Goal: Transaction & Acquisition: Purchase product/service

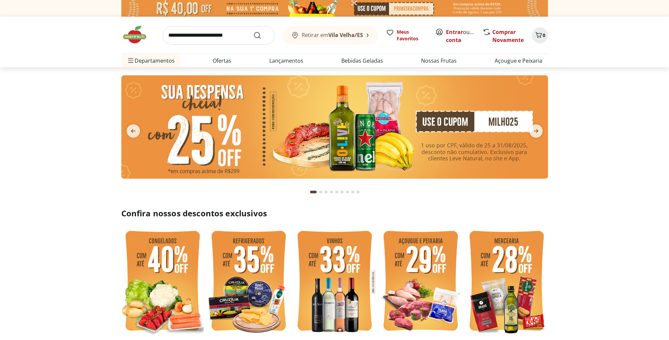
drag, startPoint x: 0, startPoint y: 0, endPoint x: 486, endPoint y: 120, distance: 500.6
click at [486, 120] on img at bounding box center [334, 126] width 427 height 103
click at [485, 123] on img at bounding box center [334, 126] width 427 height 103
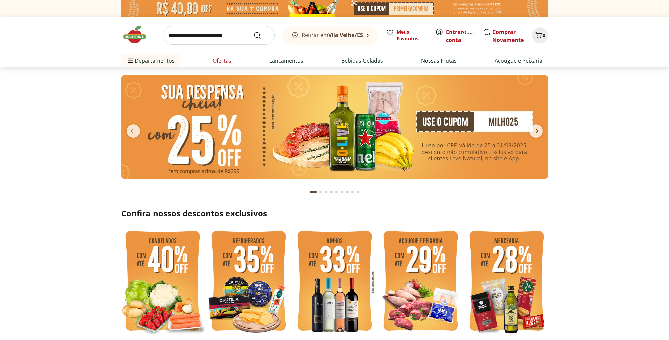
click at [218, 59] on link "Ofertas" at bounding box center [222, 61] width 19 height 8
select select "**********"
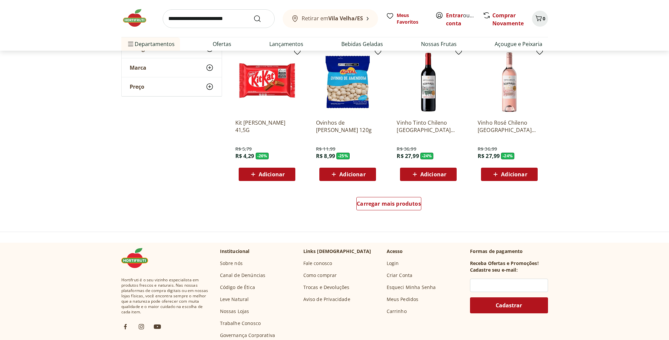
scroll to position [365, 0]
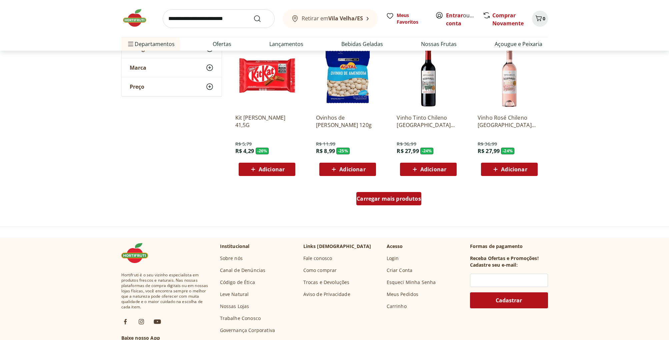
click at [390, 199] on span "Carregar mais produtos" at bounding box center [389, 198] width 64 height 5
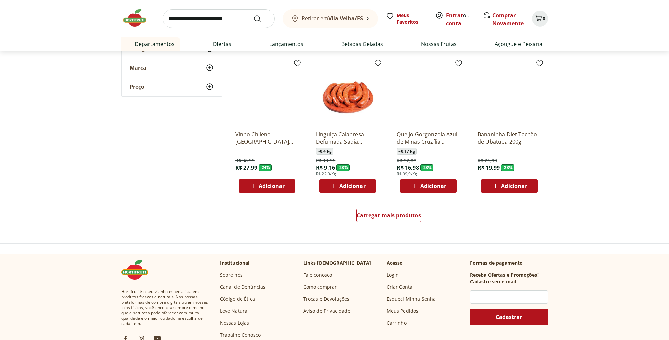
scroll to position [785, 0]
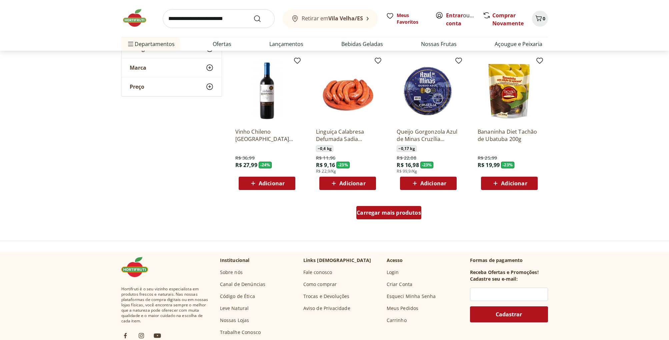
click at [390, 214] on span "Carregar mais produtos" at bounding box center [389, 212] width 64 height 5
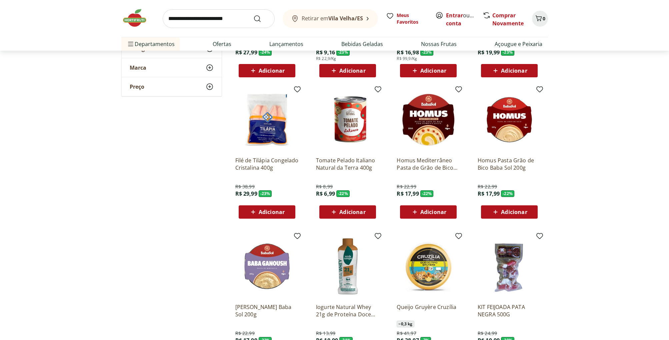
scroll to position [899, 0]
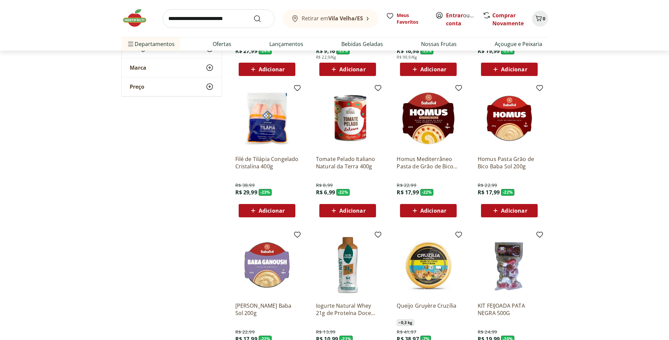
click at [358, 209] on span "Adicionar" at bounding box center [352, 210] width 26 height 5
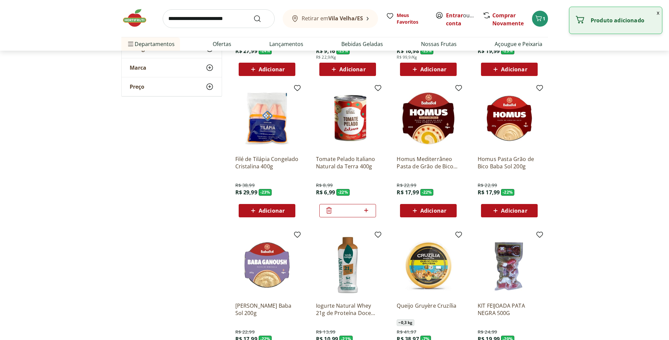
click at [367, 210] on icon at bounding box center [366, 210] width 8 height 8
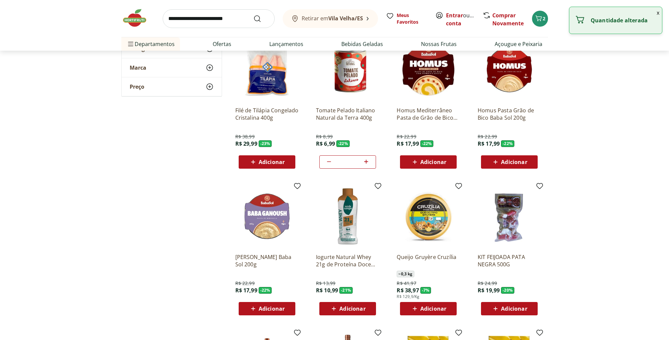
scroll to position [949, 0]
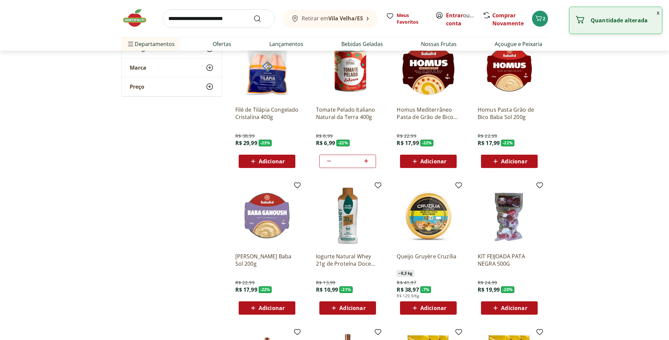
click at [367, 162] on icon at bounding box center [366, 161] width 8 height 8
type input "*"
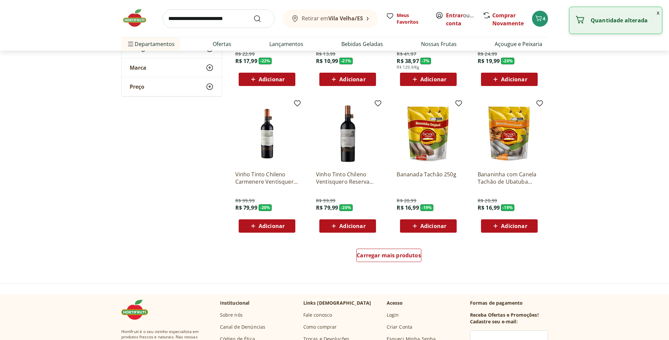
scroll to position [1219, 0]
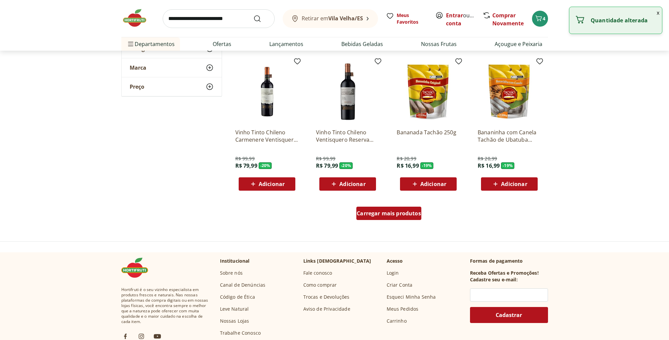
click at [395, 217] on div "Carregar mais produtos" at bounding box center [388, 213] width 65 height 13
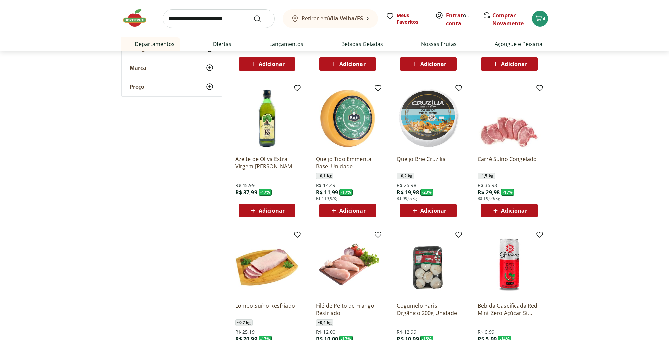
scroll to position [1503, 0]
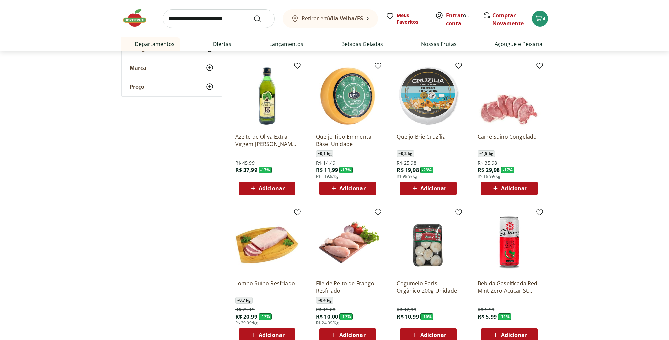
click at [513, 189] on span "Adicionar" at bounding box center [514, 188] width 26 height 5
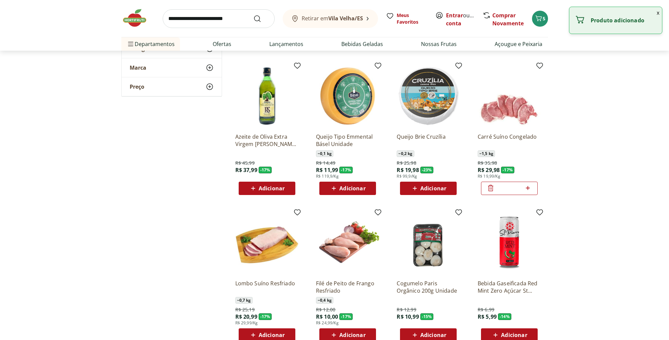
click at [529, 189] on icon at bounding box center [528, 188] width 8 height 8
type input "*"
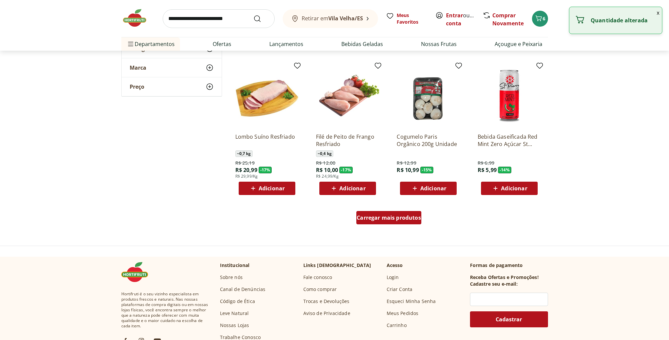
scroll to position [1650, 0]
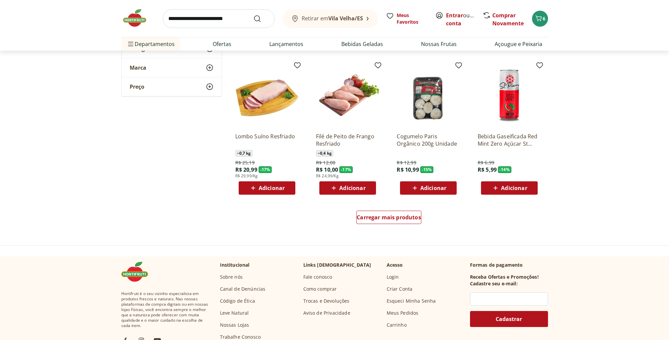
click at [419, 186] on icon at bounding box center [415, 188] width 8 height 8
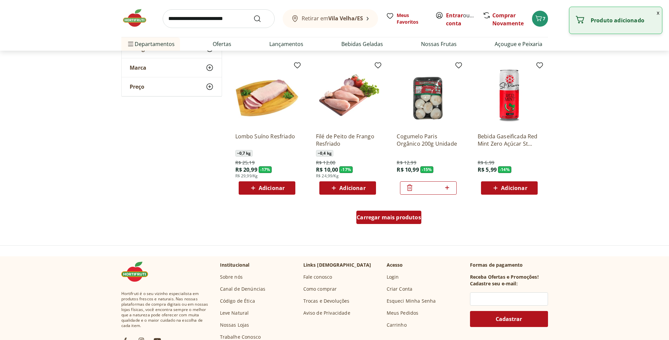
click at [390, 211] on div "Carregar mais produtos" at bounding box center [388, 217] width 65 height 13
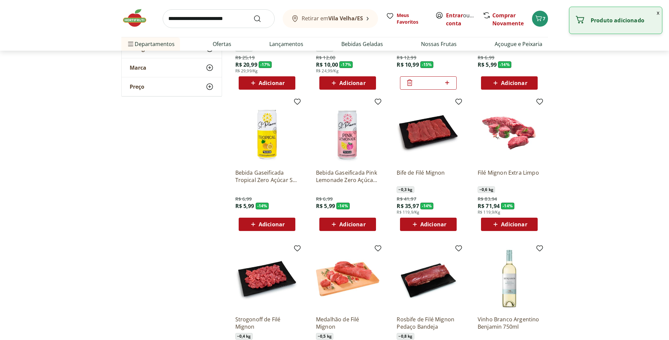
scroll to position [1755, 0]
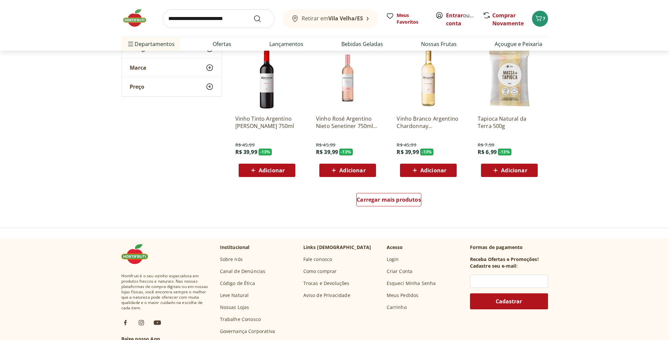
scroll to position [2104, 0]
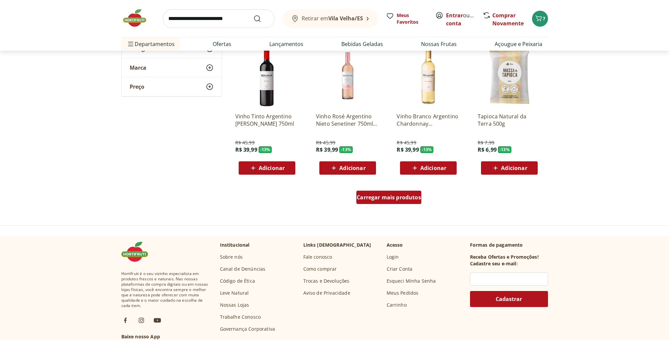
click at [397, 196] on span "Carregar mais produtos" at bounding box center [389, 197] width 64 height 5
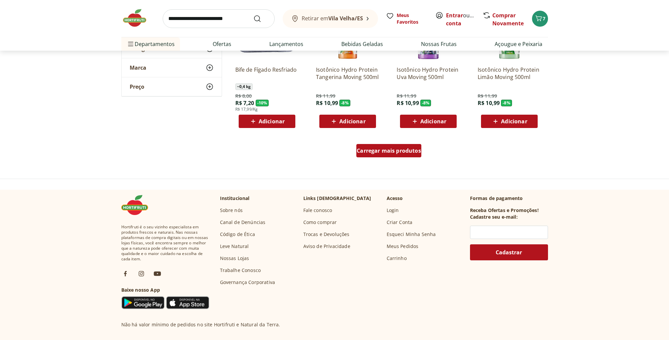
scroll to position [2598, 0]
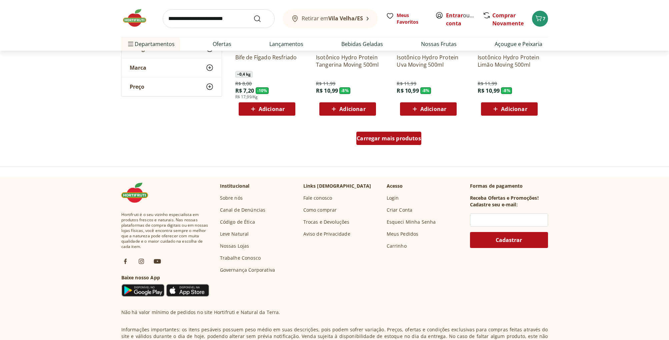
click at [376, 139] on span "Carregar mais produtos" at bounding box center [389, 138] width 64 height 5
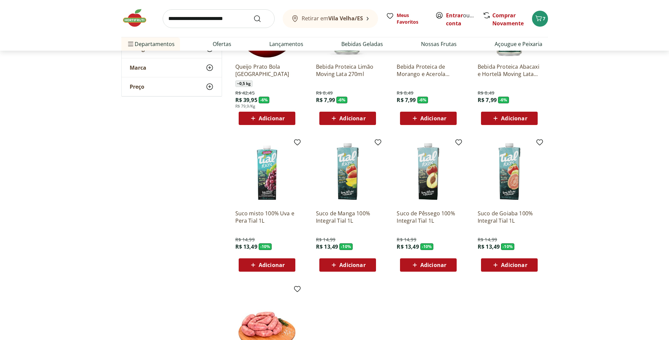
scroll to position [2734, 0]
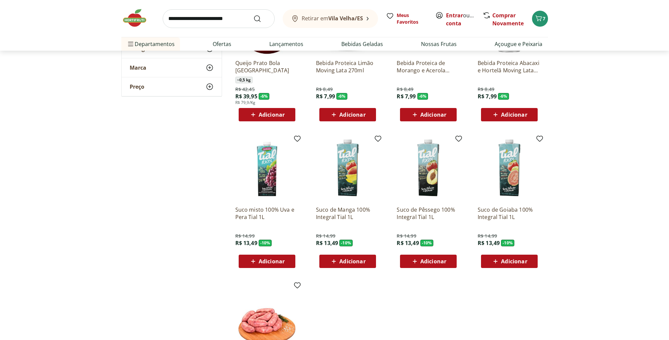
click at [438, 262] on span "Adicionar" at bounding box center [433, 261] width 26 height 5
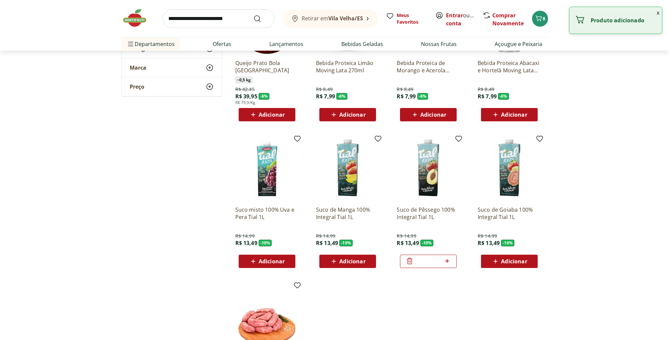
click at [440, 262] on input "*" at bounding box center [428, 261] width 29 height 7
click at [447, 261] on icon at bounding box center [447, 261] width 4 height 4
type input "*"
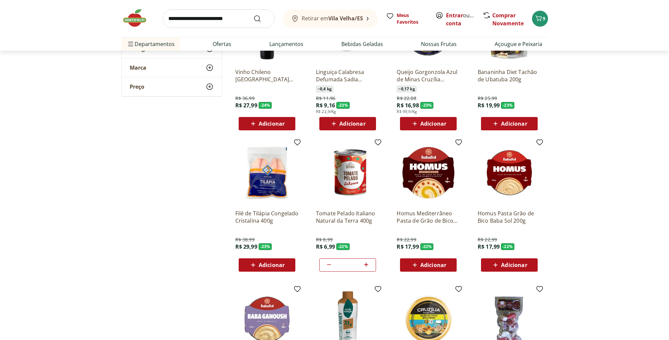
scroll to position [264, 0]
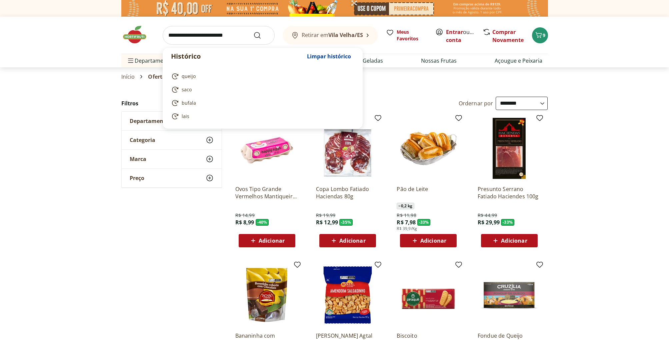
click at [219, 35] on input "search" at bounding box center [219, 35] width 112 height 19
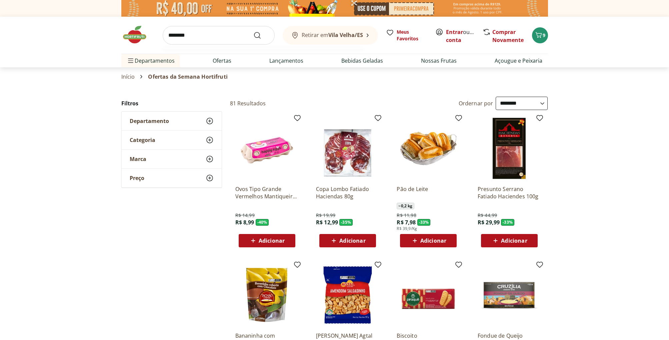
type input "********"
click at [253, 31] on button "Submit Search" at bounding box center [261, 35] width 16 height 8
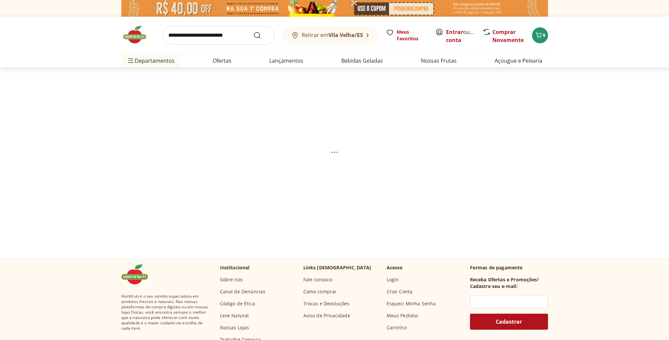
select select "**********"
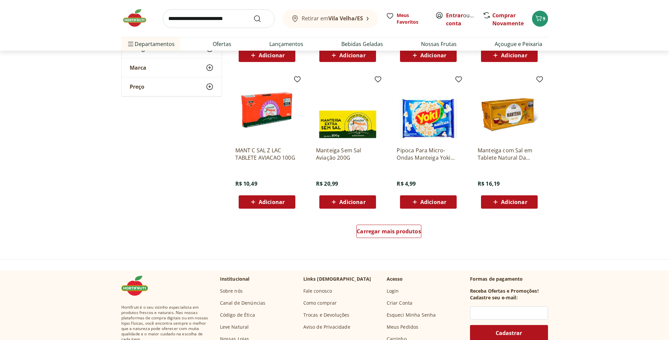
scroll to position [438, 0]
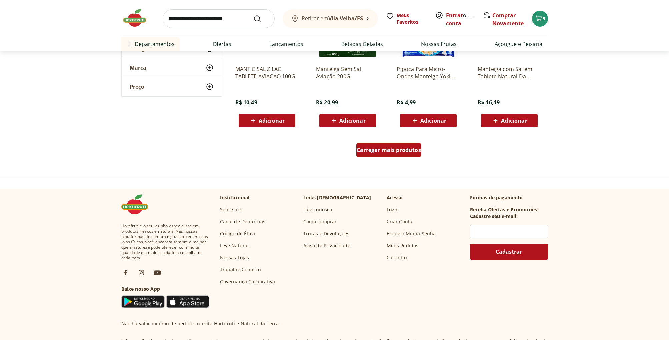
click at [383, 150] on span "Carregar mais produtos" at bounding box center [389, 149] width 64 height 5
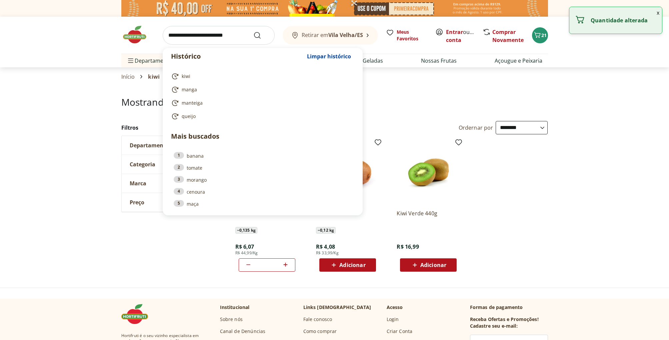
select select "**********"
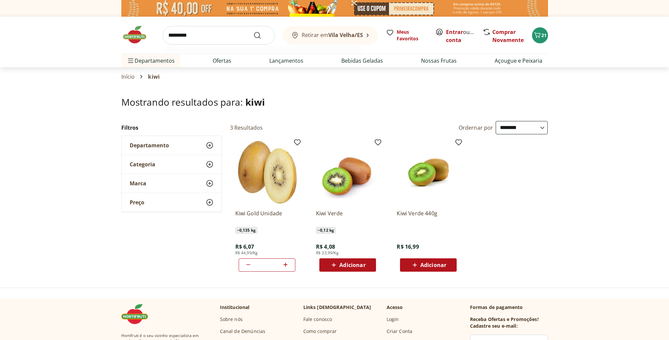
type input "*********"
click at [253, 31] on button "Submit Search" at bounding box center [261, 35] width 16 height 8
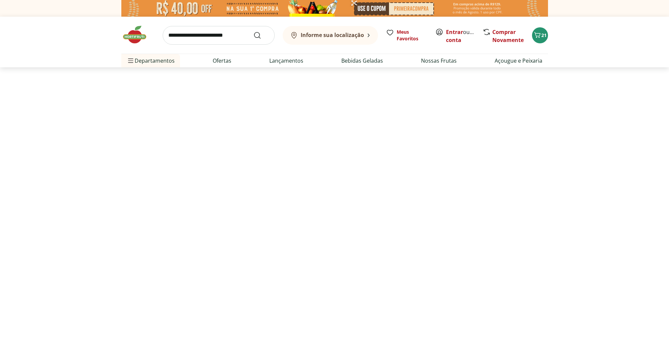
select select "**********"
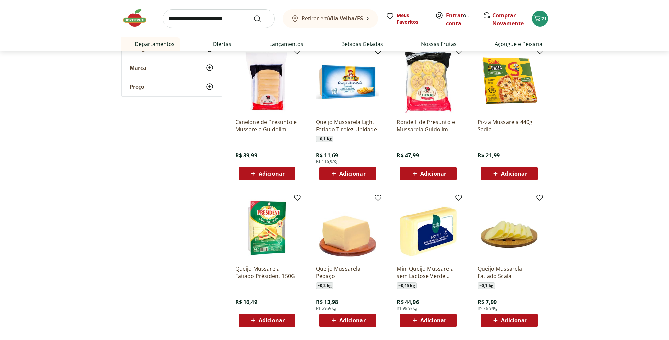
scroll to position [243, 0]
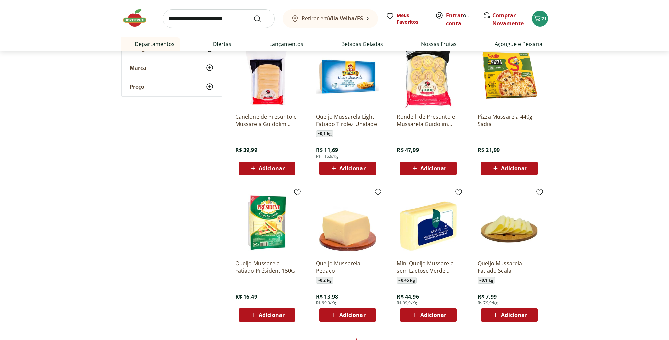
click at [508, 315] on span "Adicionar" at bounding box center [514, 314] width 26 height 5
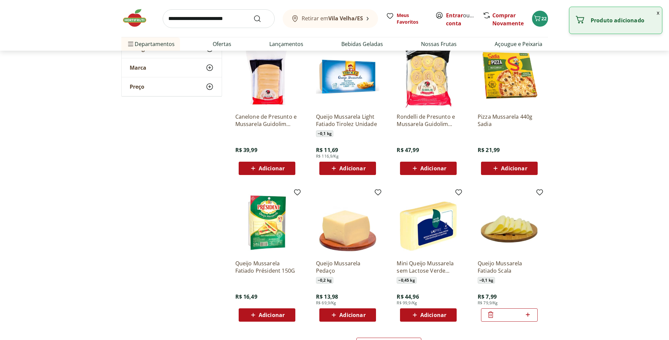
click at [528, 315] on icon at bounding box center [528, 315] width 4 height 4
type input "*"
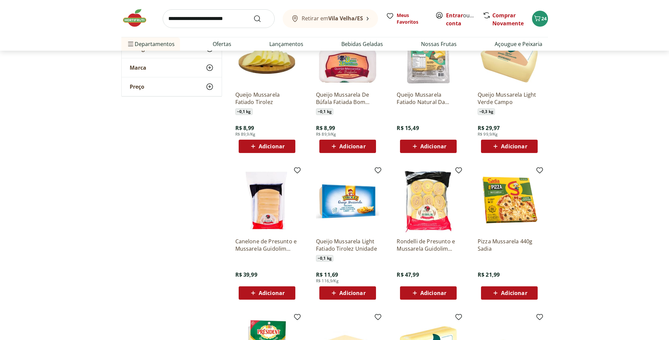
scroll to position [0, 0]
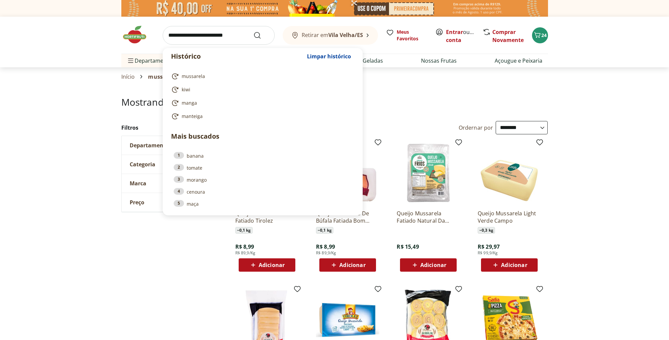
click at [229, 38] on input "search" at bounding box center [219, 35] width 112 height 19
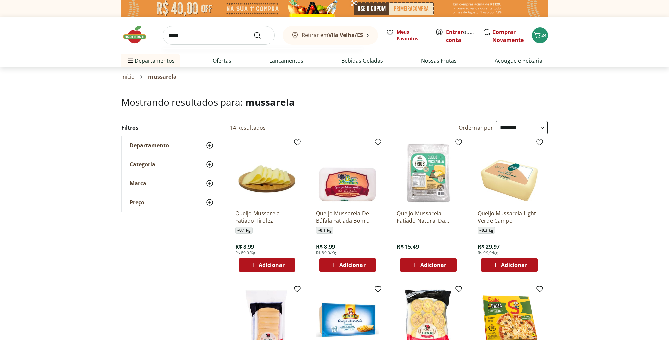
type input "*****"
click at [253, 31] on button "Submit Search" at bounding box center [261, 35] width 16 height 8
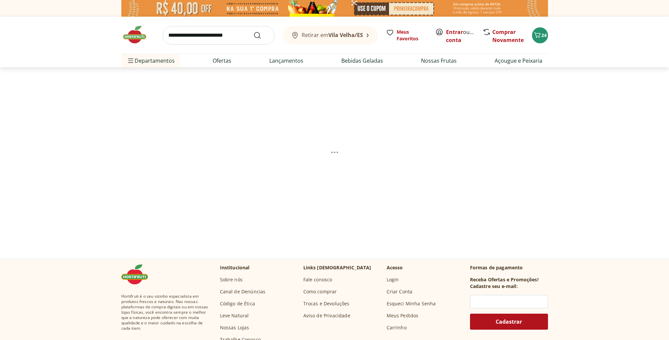
select select "**********"
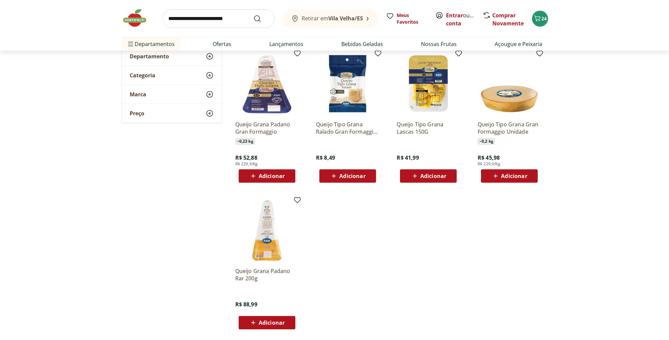
scroll to position [92, 0]
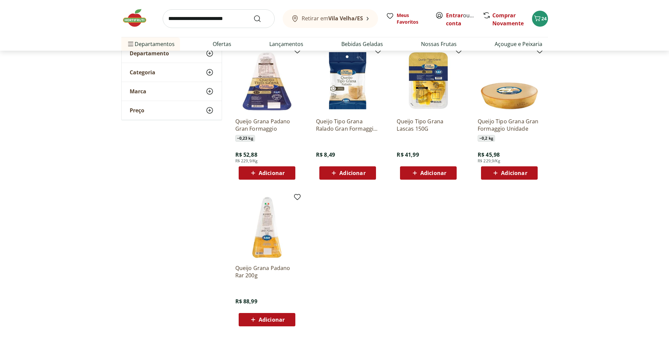
click at [270, 172] on span "Adicionar" at bounding box center [272, 172] width 26 height 5
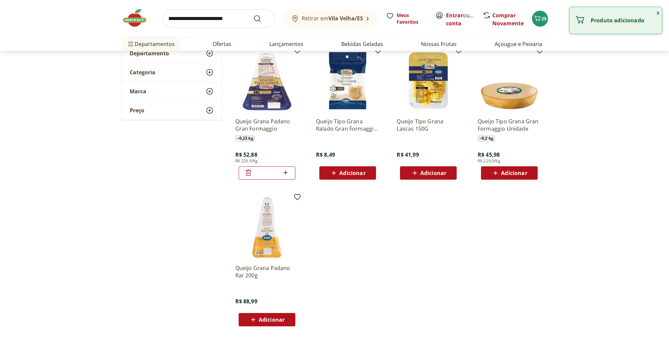
scroll to position [0, 0]
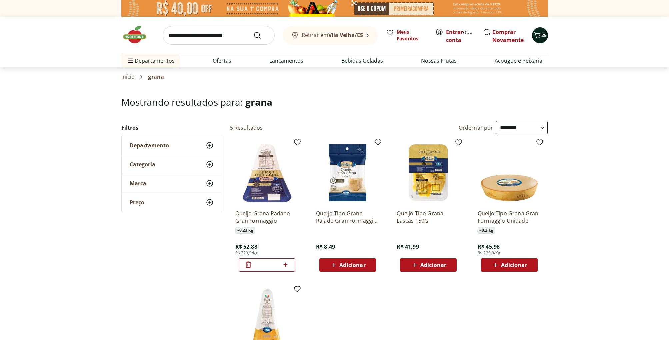
click at [536, 35] on icon "Carrinho" at bounding box center [537, 35] width 6 height 6
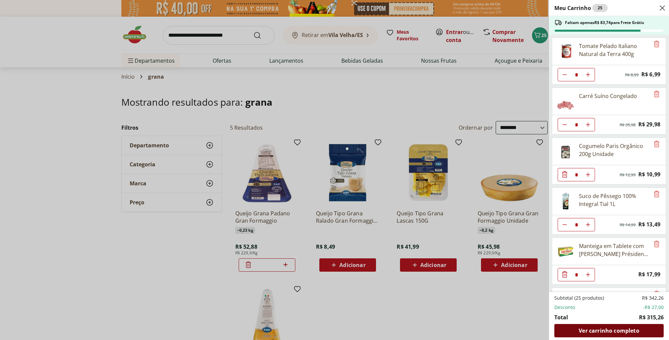
click at [602, 331] on span "Ver carrinho completo" at bounding box center [609, 330] width 60 height 5
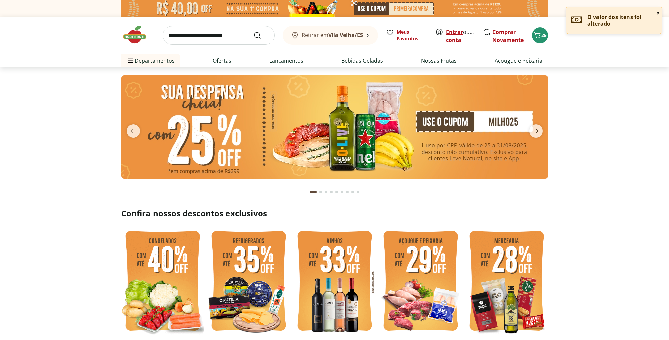
click at [457, 32] on link "Entrar" at bounding box center [454, 31] width 17 height 7
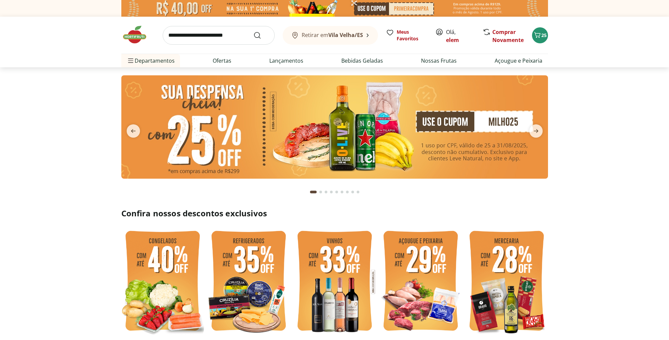
click at [222, 35] on input "search" at bounding box center [219, 35] width 112 height 19
type input "*****"
click at [253, 31] on button "Submit Search" at bounding box center [261, 35] width 16 height 8
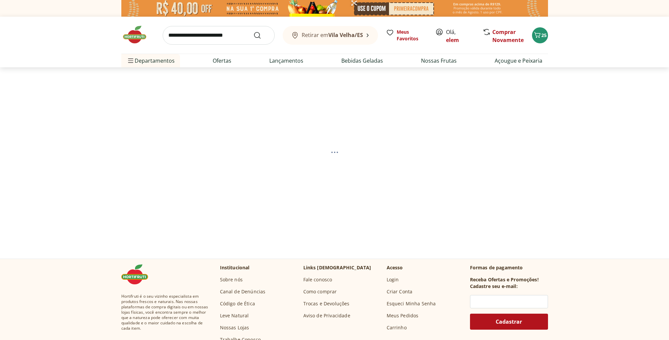
select select "**********"
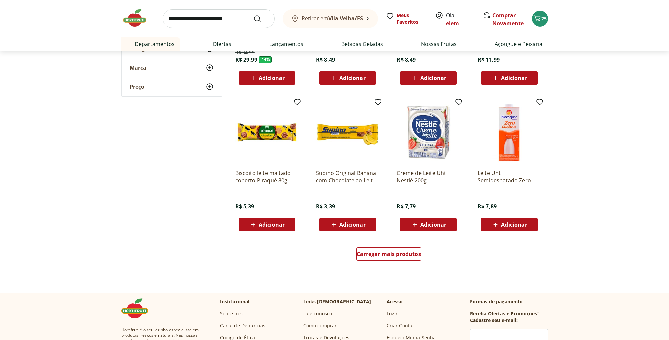
scroll to position [337, 0]
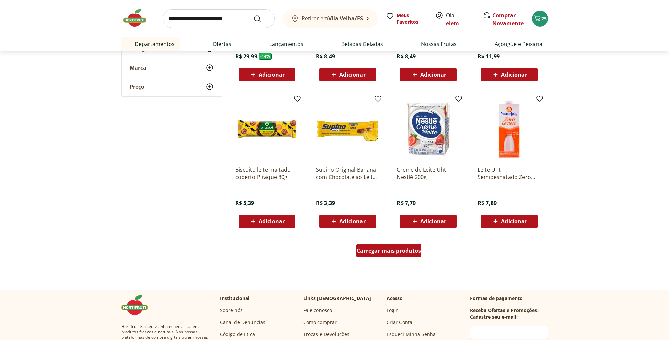
click at [398, 249] on span "Carregar mais produtos" at bounding box center [389, 250] width 64 height 5
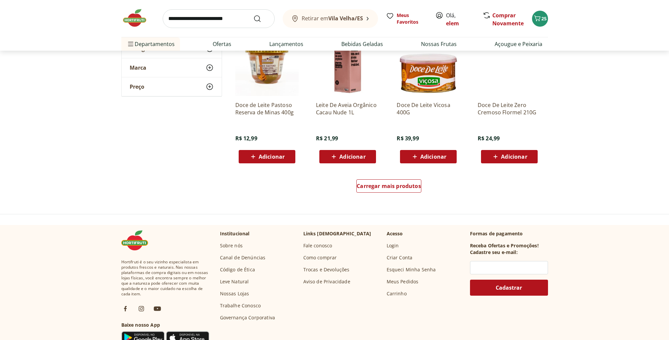
scroll to position [884, 0]
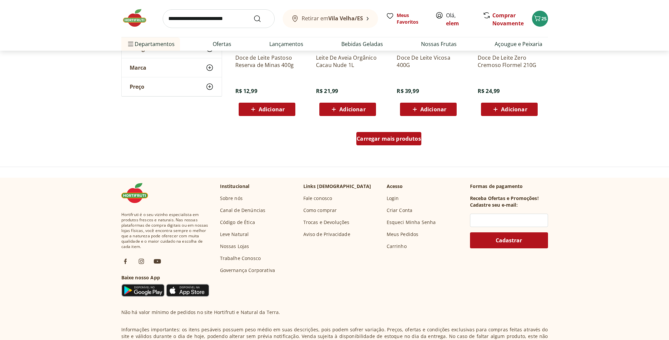
click at [405, 140] on span "Carregar mais produtos" at bounding box center [389, 138] width 64 height 5
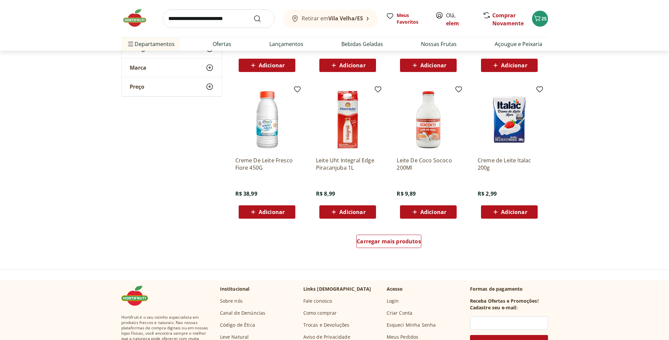
scroll to position [1215, 0]
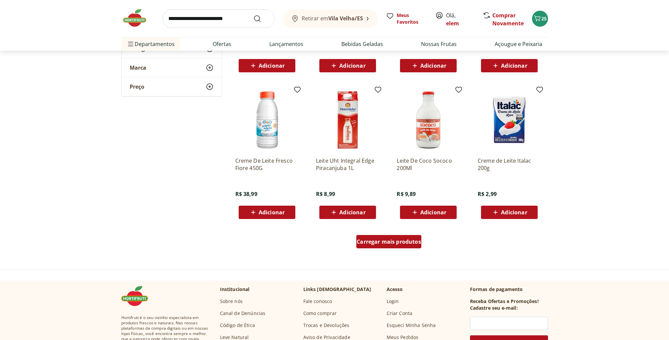
click at [394, 241] on span "Carregar mais produtos" at bounding box center [389, 241] width 64 height 5
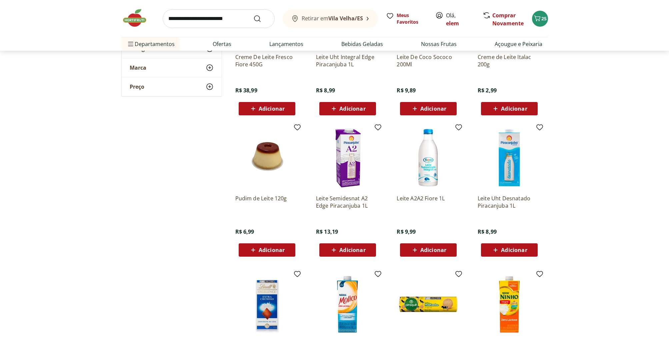
scroll to position [1340, 0]
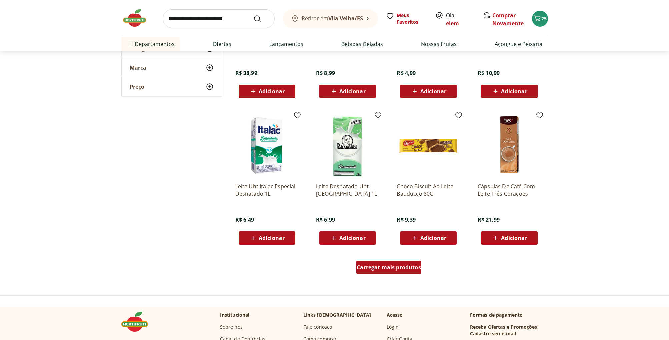
scroll to position [1630, 0]
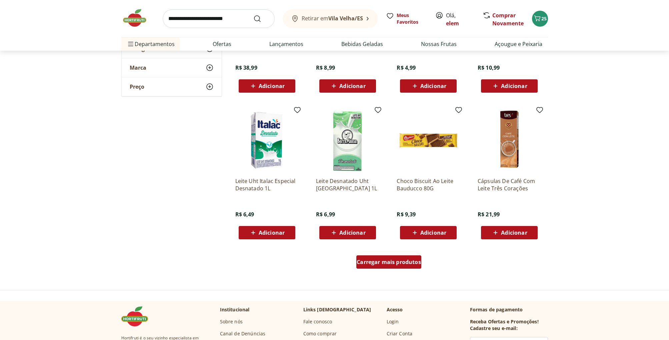
click at [383, 266] on div "Carregar mais produtos" at bounding box center [388, 261] width 65 height 13
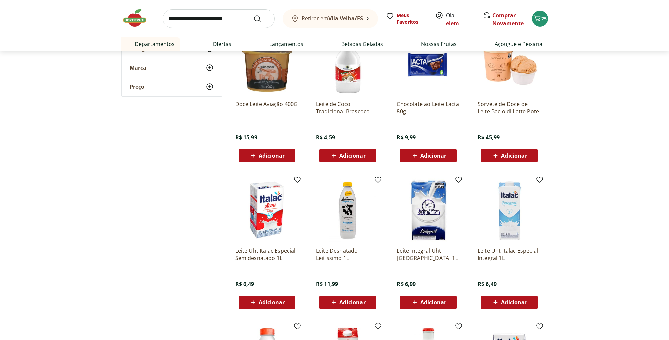
scroll to position [978, 0]
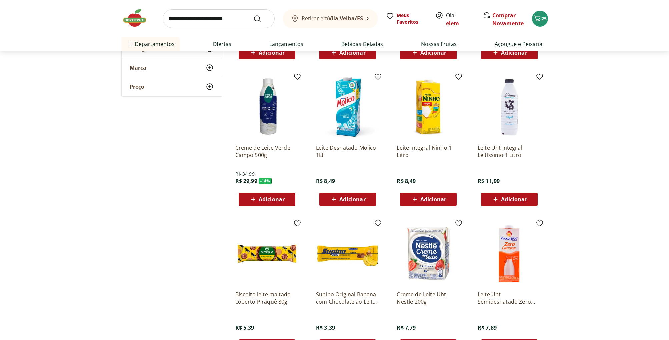
scroll to position [214, 0]
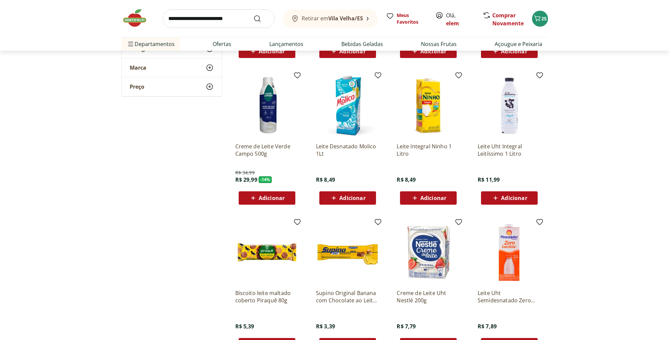
click at [426, 197] on span "Adicionar" at bounding box center [433, 197] width 26 height 5
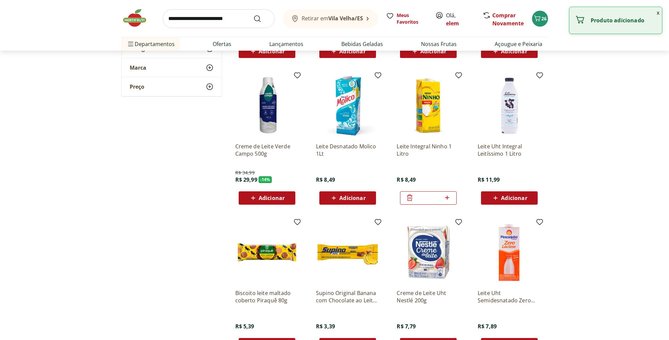
click at [444, 197] on icon at bounding box center [447, 198] width 8 height 8
click at [446, 197] on icon at bounding box center [447, 198] width 4 height 4
type input "*"
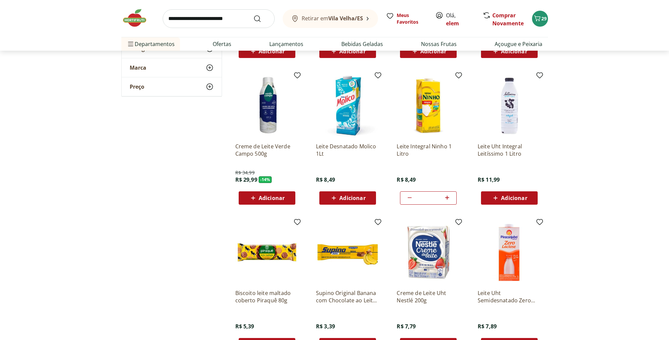
click at [195, 17] on input "search" at bounding box center [219, 18] width 112 height 19
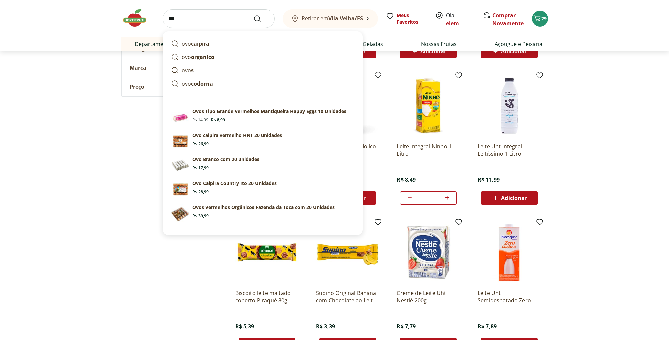
type input "***"
click at [253, 15] on button "Submit Search" at bounding box center [261, 19] width 16 height 8
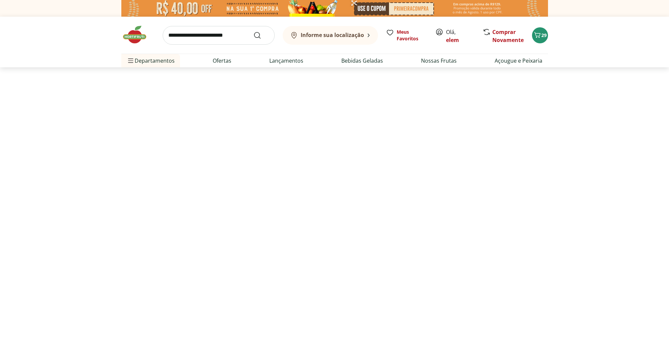
select select "**********"
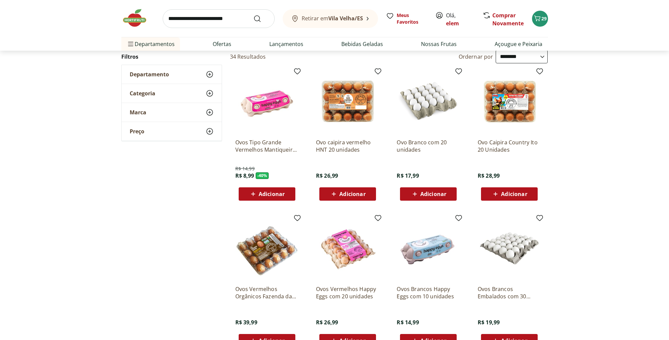
scroll to position [72, 0]
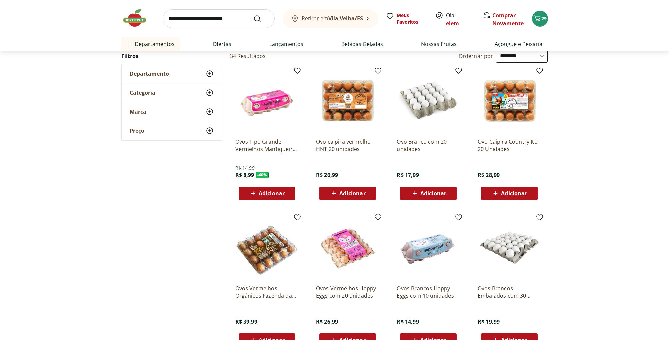
click at [264, 191] on span "Adicionar" at bounding box center [272, 193] width 26 height 5
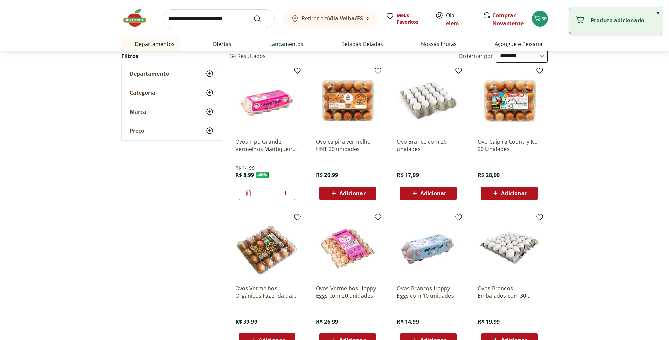
drag, startPoint x: 286, startPoint y: 192, endPoint x: 281, endPoint y: 194, distance: 5.5
click at [286, 192] on icon at bounding box center [286, 193] width 4 height 4
type input "*"
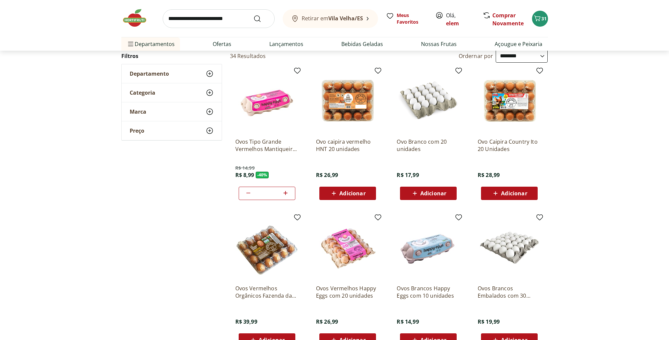
click at [201, 18] on input "search" at bounding box center [219, 18] width 112 height 19
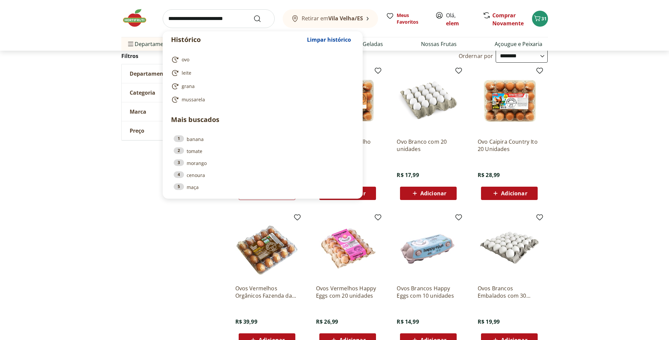
type input "*"
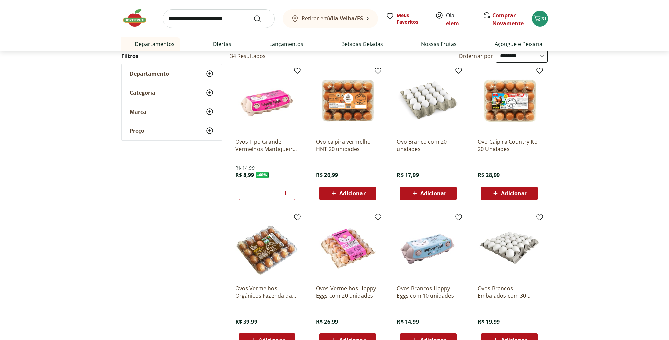
click at [69, 126] on section "**********" at bounding box center [334, 279] width 669 height 508
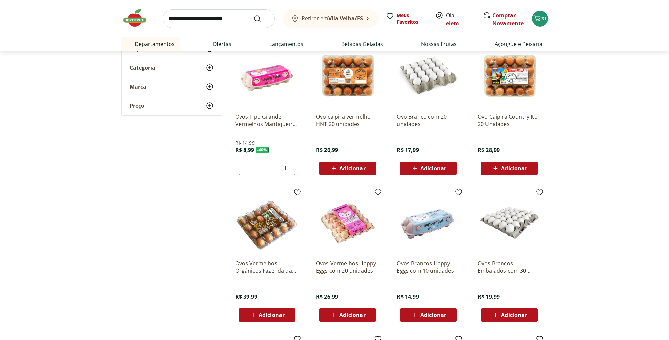
scroll to position [32, 0]
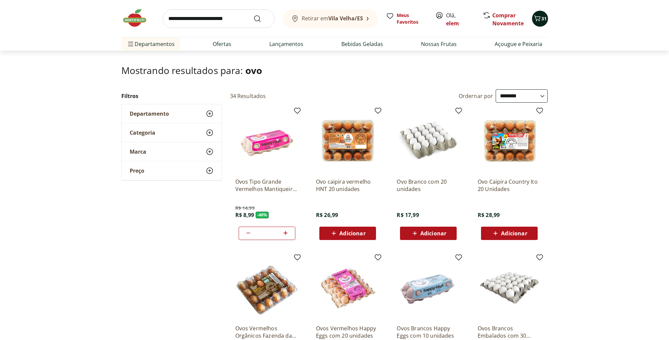
click at [540, 18] on icon "Carrinho" at bounding box center [537, 18] width 6 height 6
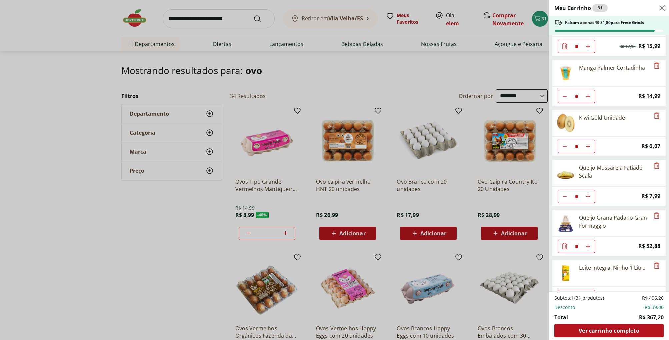
scroll to position [345, 0]
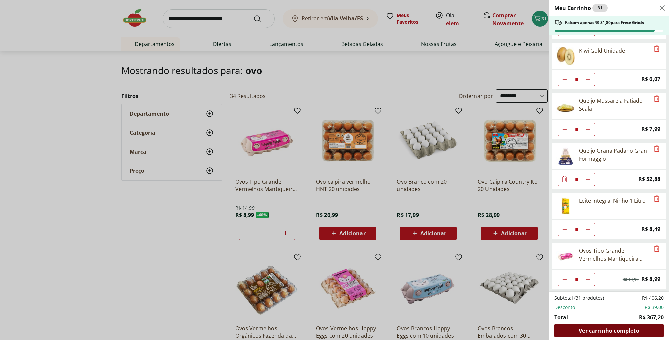
click at [618, 328] on span "Ver carrinho completo" at bounding box center [609, 330] width 60 height 5
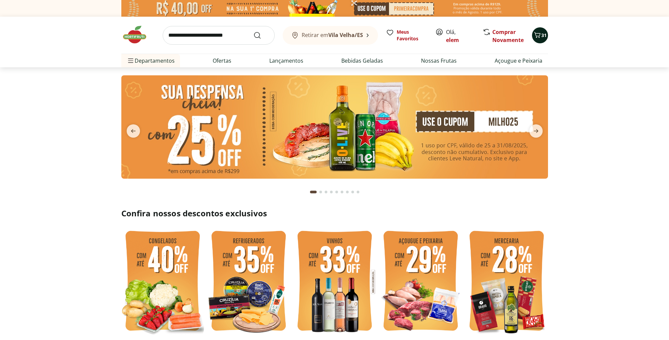
click at [540, 34] on icon "Carrinho" at bounding box center [537, 35] width 8 height 8
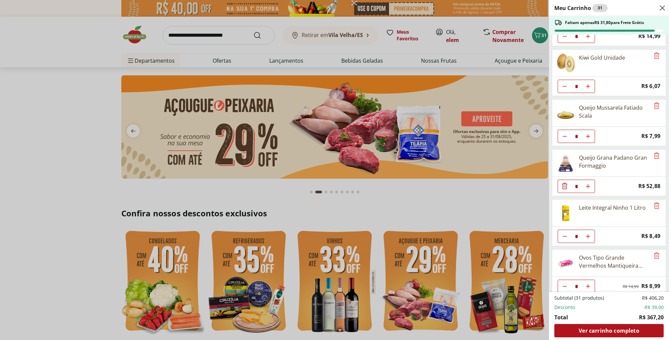
scroll to position [345, 0]
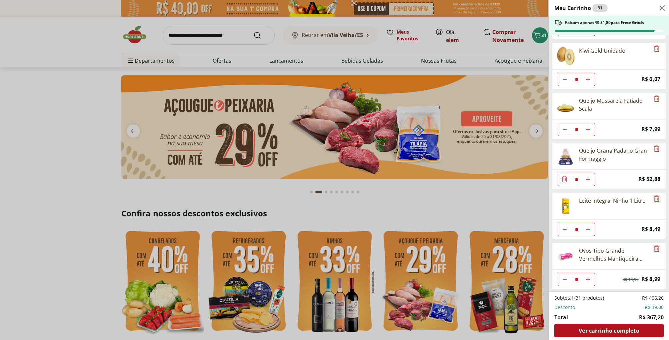
click at [654, 250] on icon "Remove" at bounding box center [657, 249] width 8 height 8
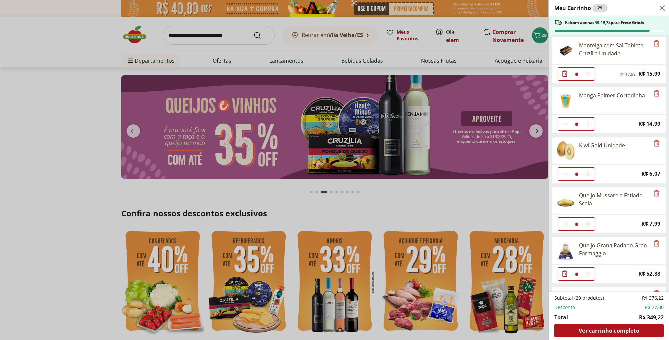
scroll to position [251, 0]
type input "*"
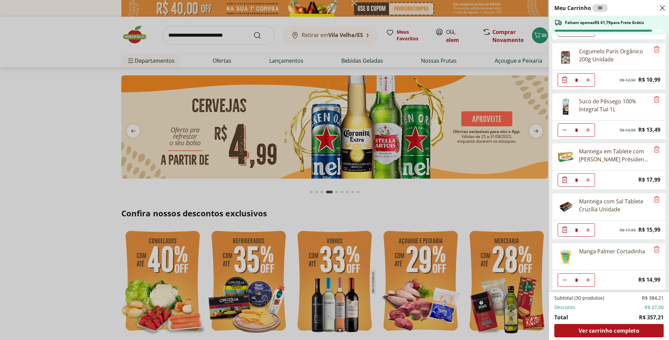
scroll to position [94, 0]
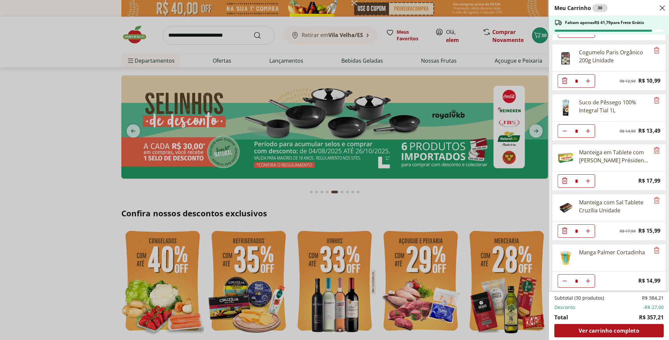
click at [654, 152] on icon "Remove" at bounding box center [656, 150] width 5 height 6
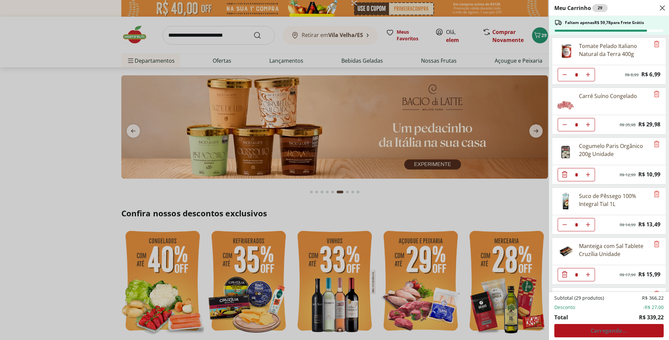
scroll to position [245, 0]
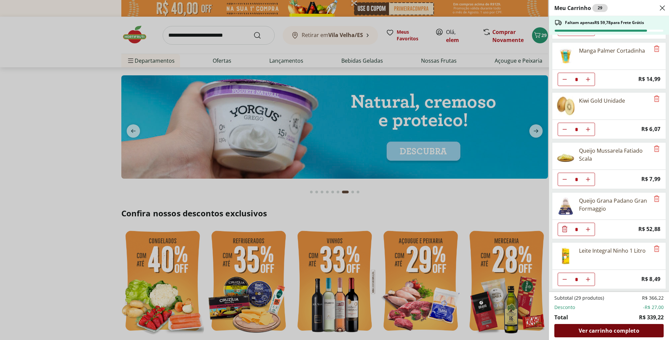
click at [616, 329] on span "Ver carrinho completo" at bounding box center [609, 330] width 60 height 5
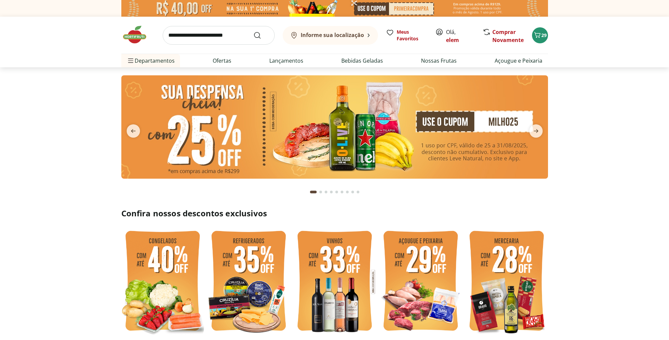
click at [227, 34] on input "search" at bounding box center [219, 35] width 112 height 19
type input "****"
click at [253, 31] on button "Submit Search" at bounding box center [261, 35] width 16 height 8
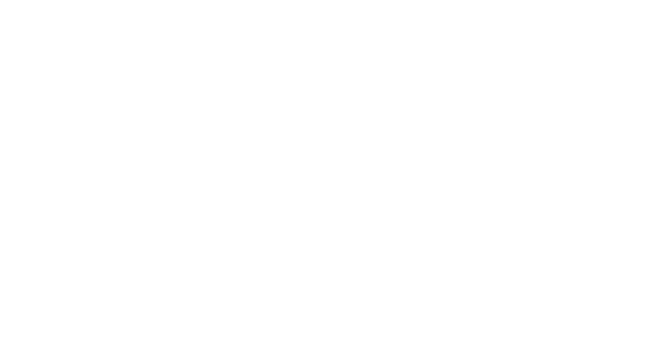
select select "**********"
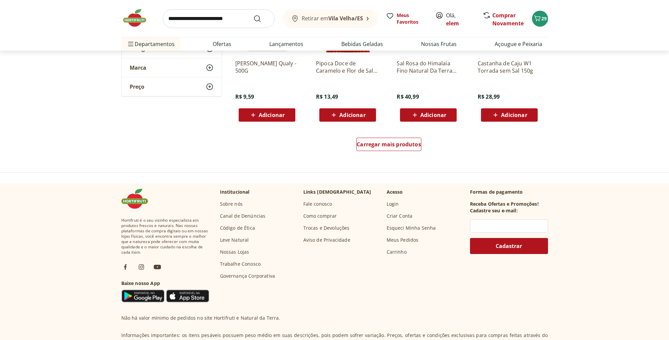
scroll to position [444, 0]
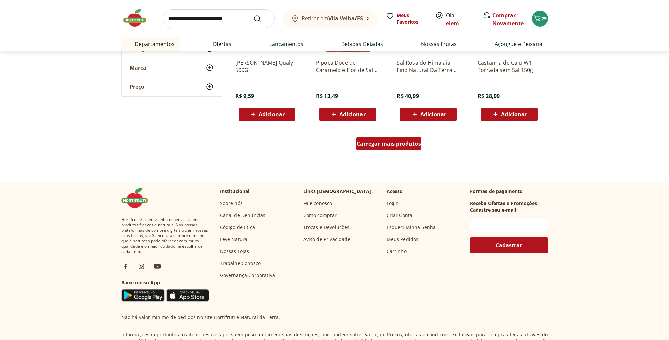
click at [387, 148] on div "Carregar mais produtos" at bounding box center [388, 143] width 65 height 13
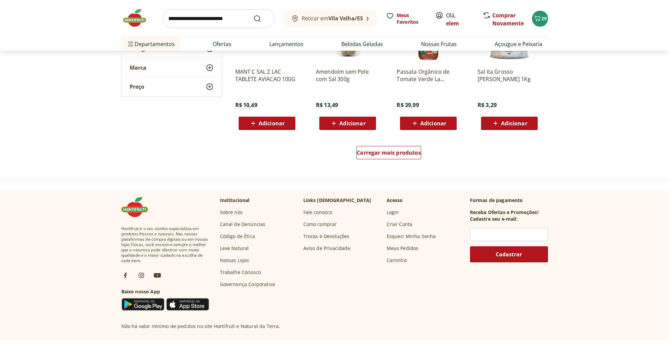
scroll to position [870, 0]
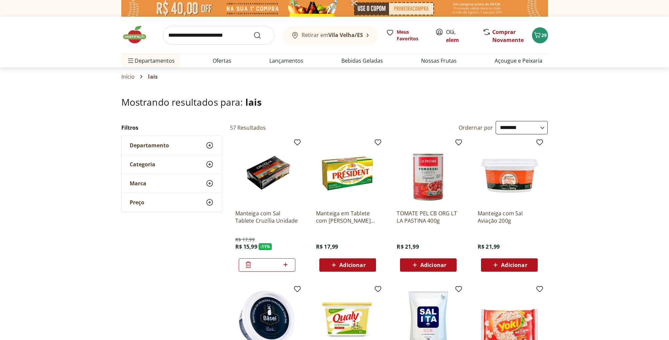
click at [136, 37] on img at bounding box center [137, 35] width 33 height 20
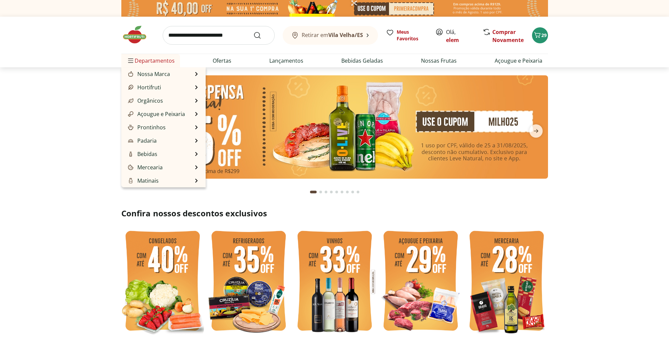
click at [150, 59] on span "Departamentos" at bounding box center [151, 61] width 48 height 16
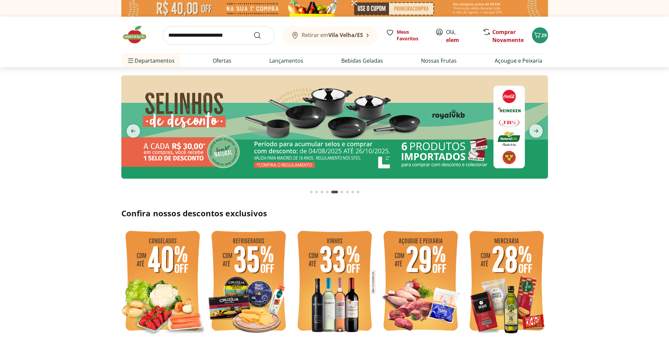
click at [188, 34] on input "search" at bounding box center [219, 35] width 112 height 19
type input "*******"
click at [253, 31] on button "Submit Search" at bounding box center [261, 35] width 16 height 8
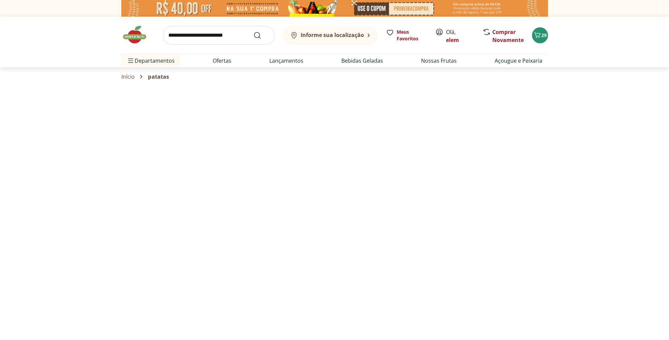
select select "**********"
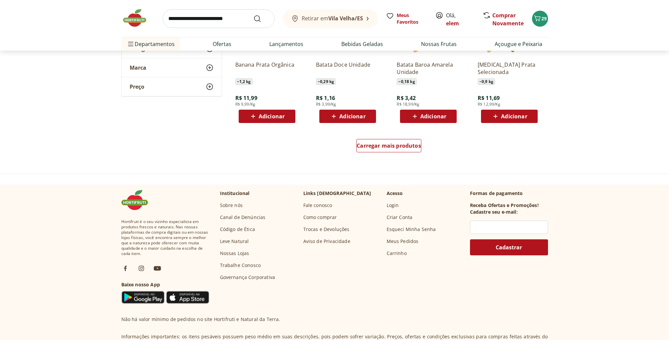
scroll to position [441, 0]
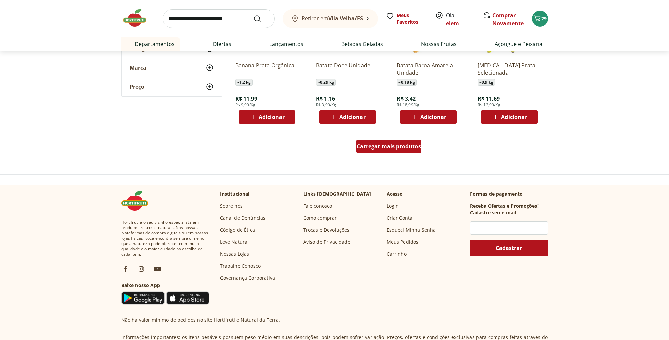
click at [403, 148] on span "Carregar mais produtos" at bounding box center [389, 146] width 64 height 5
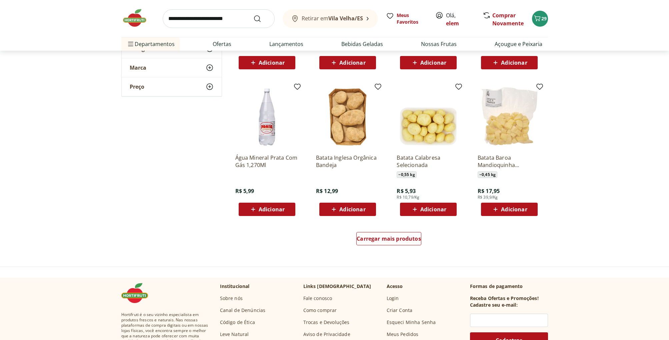
scroll to position [789, 0]
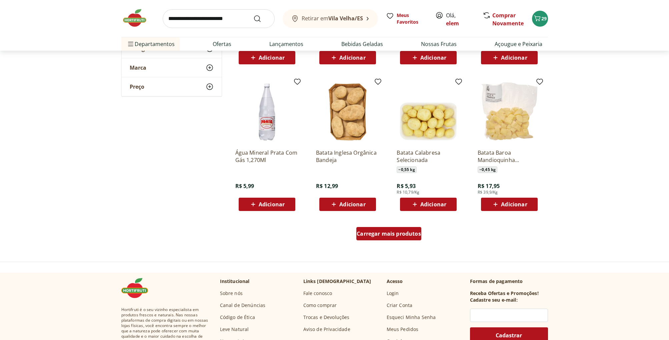
click at [397, 233] on span "Carregar mais produtos" at bounding box center [389, 233] width 64 height 5
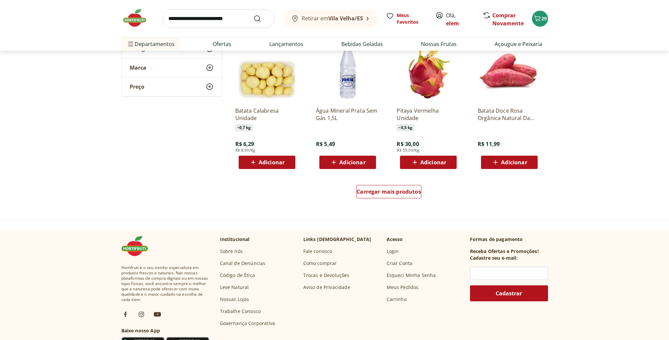
scroll to position [1266, 0]
click at [394, 189] on span "Carregar mais produtos" at bounding box center [389, 191] width 64 height 5
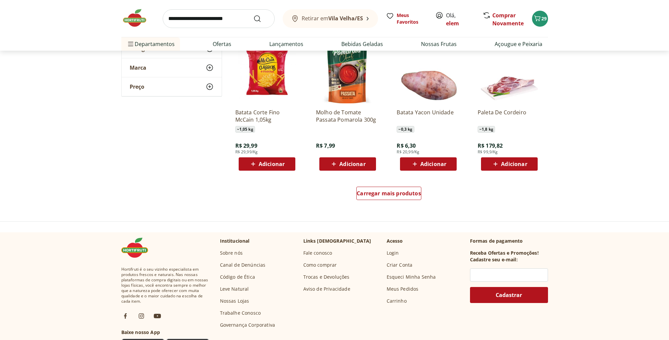
scroll to position [1698, 0]
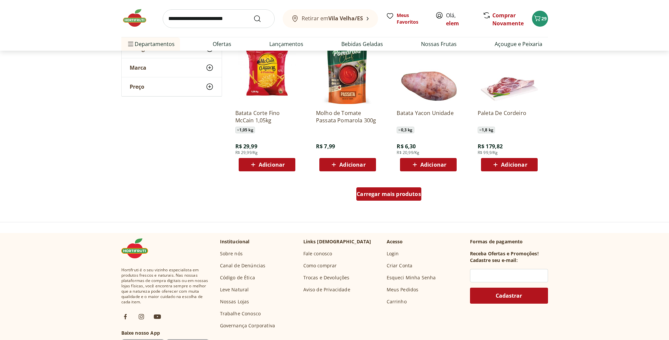
click at [392, 192] on span "Carregar mais produtos" at bounding box center [389, 193] width 64 height 5
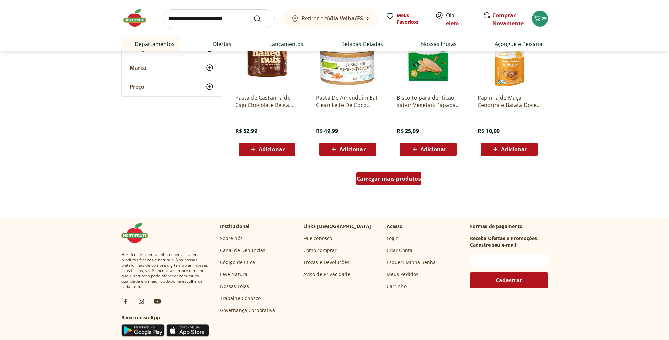
scroll to position [2150, 0]
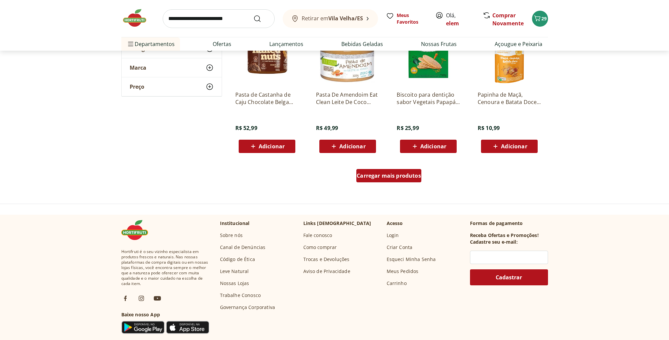
click at [391, 173] on span "Carregar mais produtos" at bounding box center [389, 175] width 64 height 5
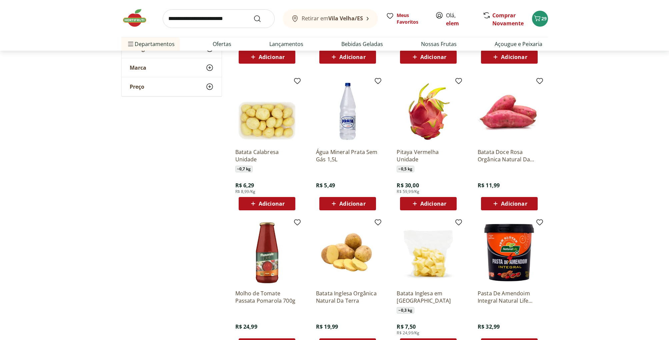
scroll to position [1107, 0]
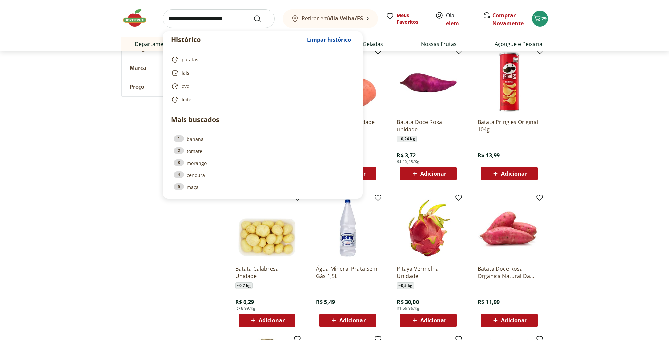
click at [214, 17] on input "search" at bounding box center [219, 18] width 112 height 19
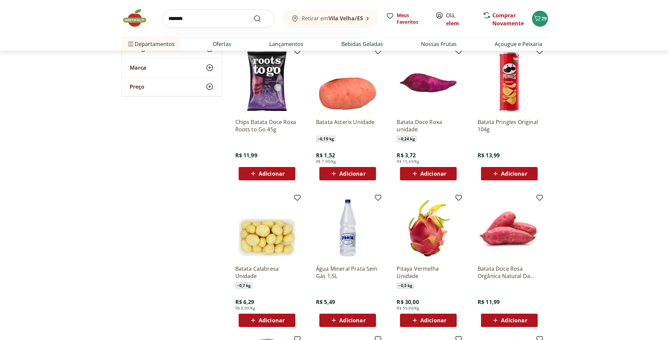
type input "*******"
click at [253, 15] on button "Submit Search" at bounding box center [261, 19] width 16 height 8
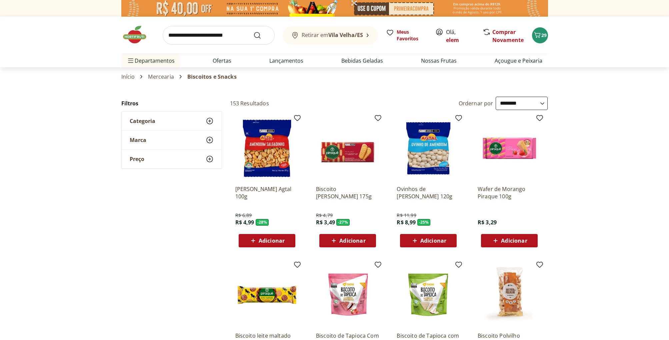
select select "**********"
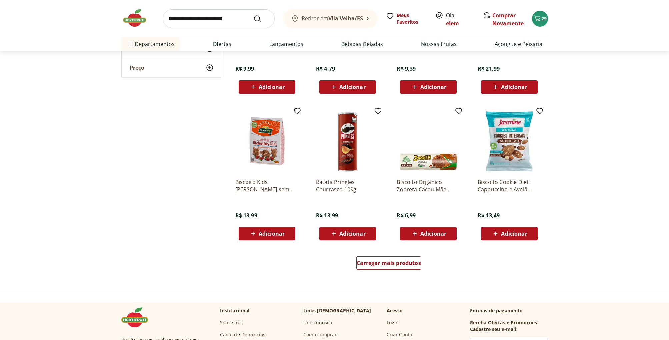
scroll to position [3345, 0]
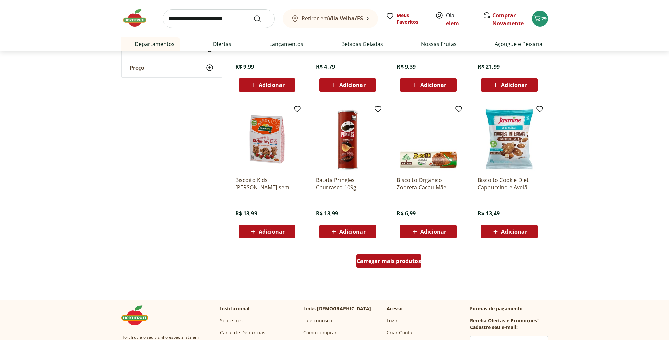
click at [396, 258] on span "Carregar mais produtos" at bounding box center [389, 260] width 64 height 5
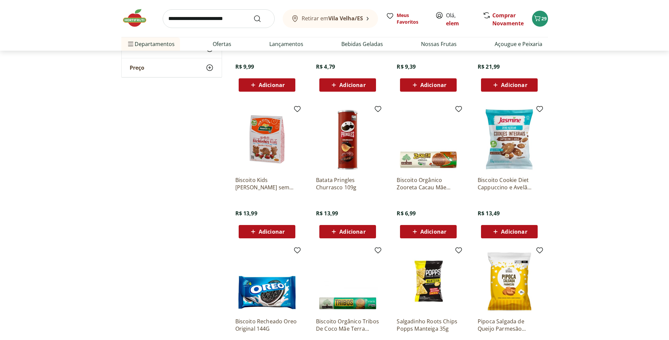
scroll to position [3405, 0]
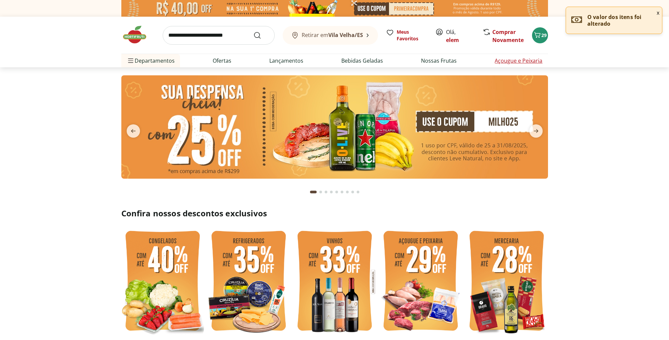
click at [515, 62] on link "Açougue e Peixaria" at bounding box center [519, 61] width 48 height 8
select select "**********"
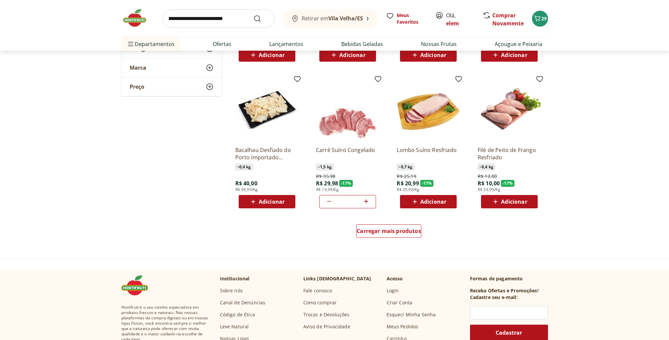
scroll to position [333, 0]
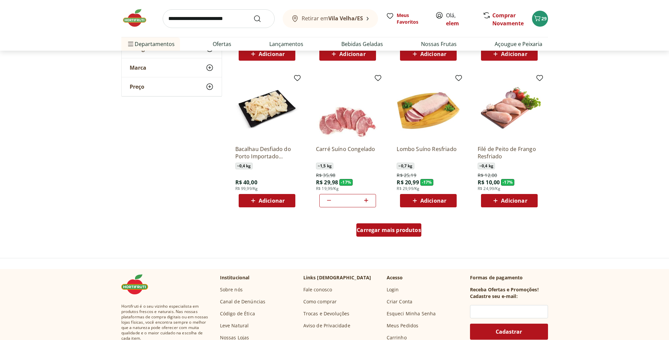
click at [395, 228] on span "Carregar mais produtos" at bounding box center [389, 229] width 64 height 5
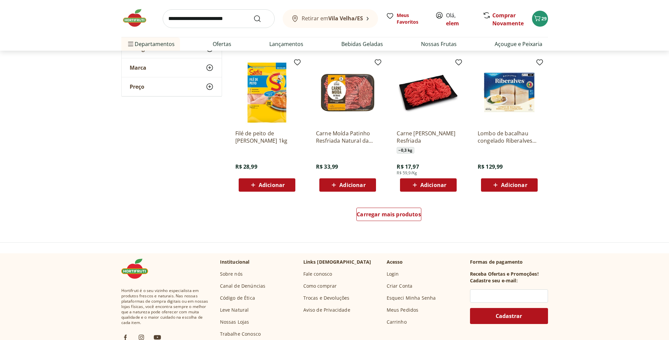
scroll to position [784, 0]
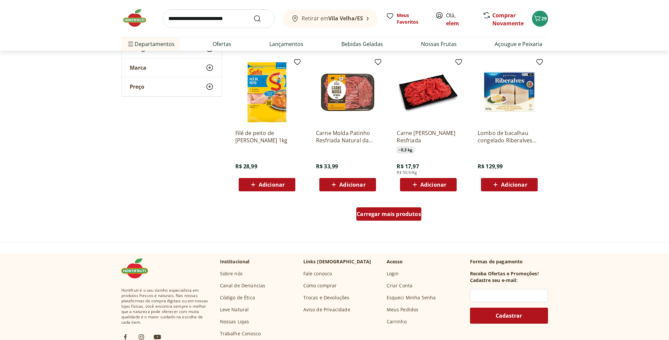
click at [391, 216] on span "Carregar mais produtos" at bounding box center [389, 213] width 64 height 5
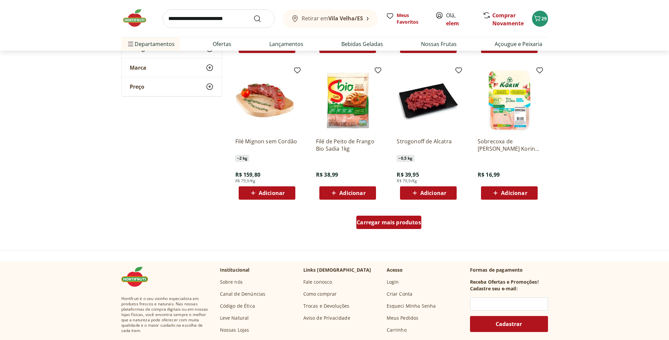
scroll to position [1211, 0]
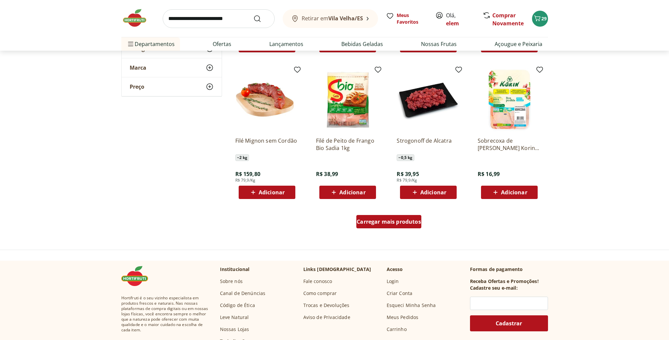
click at [387, 227] on div "Carregar mais produtos" at bounding box center [388, 221] width 65 height 13
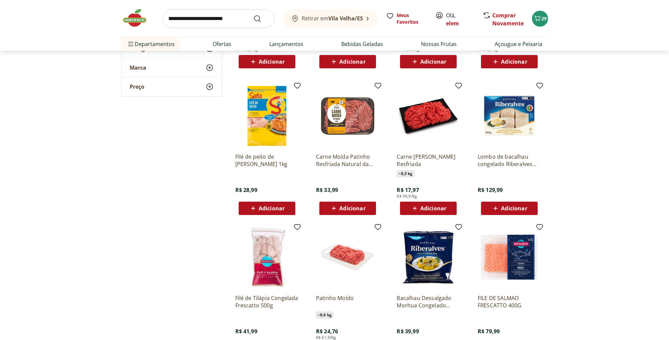
scroll to position [216, 0]
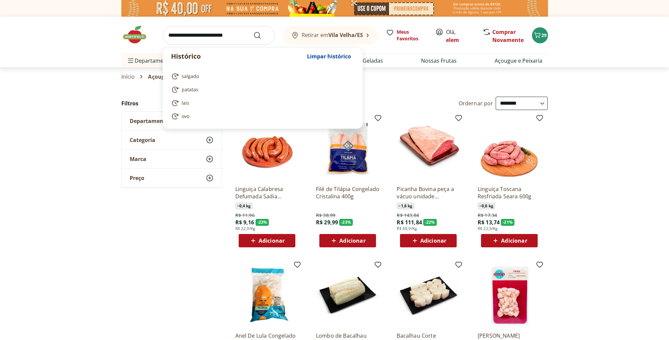
click at [210, 35] on input "search" at bounding box center [219, 35] width 112 height 19
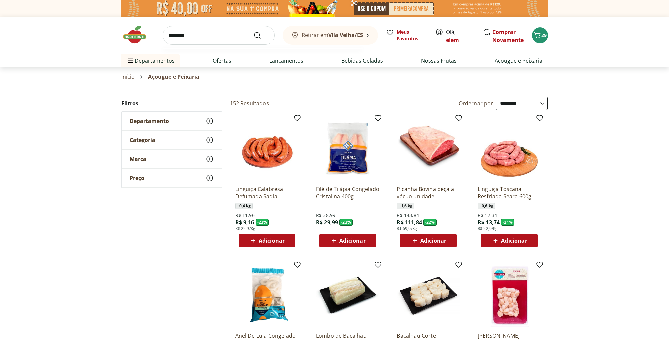
type input "********"
click at [253, 31] on button "Submit Search" at bounding box center [261, 35] width 16 height 8
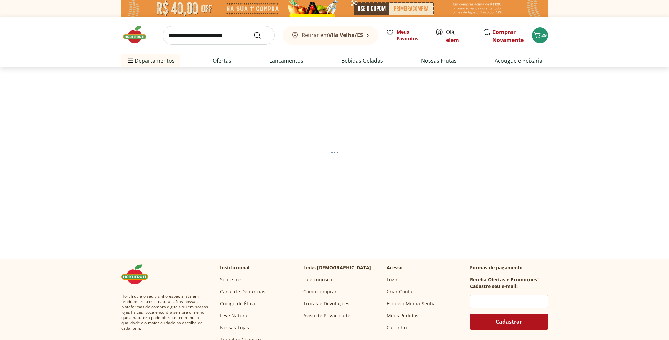
select select "**********"
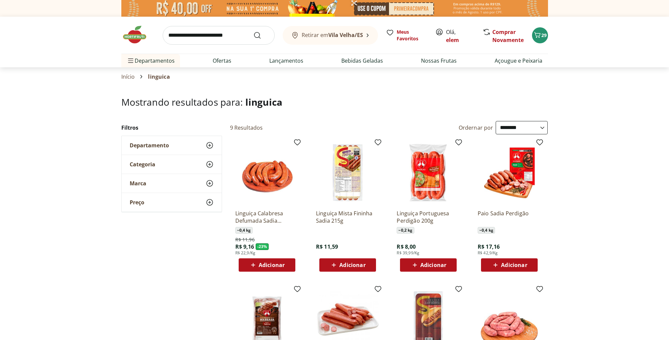
click at [205, 37] on input "search" at bounding box center [219, 35] width 112 height 19
type input "********"
click at [253, 31] on button "Submit Search" at bounding box center [261, 35] width 16 height 8
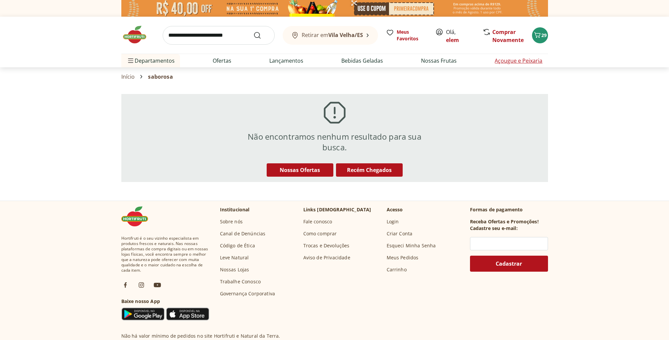
click at [524, 63] on link "Açougue e Peixaria" at bounding box center [519, 61] width 48 height 8
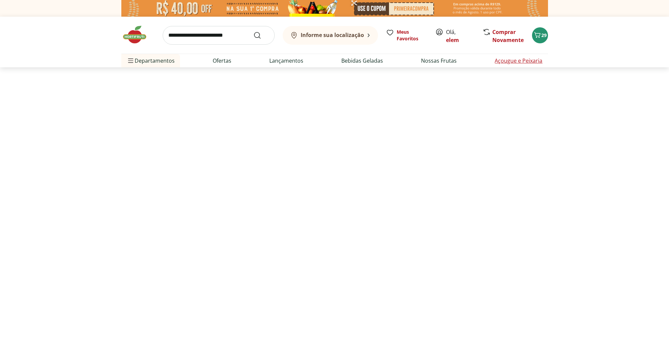
select select "**********"
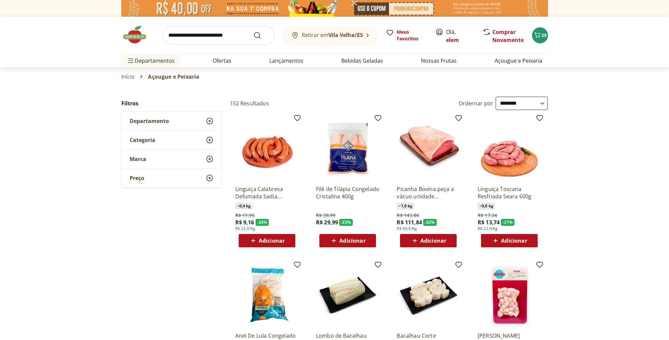
click at [152, 120] on span "Departamento" at bounding box center [149, 121] width 39 height 7
click at [149, 141] on span "Categoria" at bounding box center [143, 140] width 26 height 7
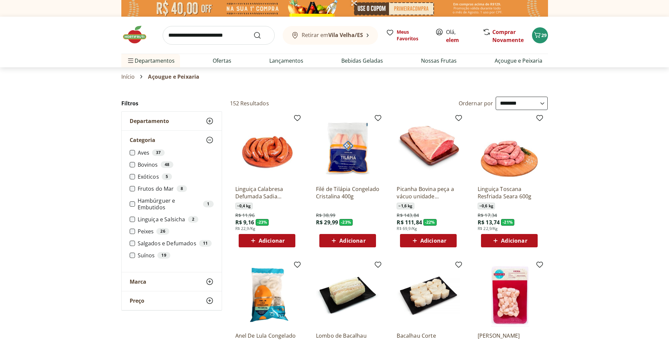
click at [151, 219] on label "Linguiça e Salsicha 2" at bounding box center [176, 219] width 76 height 7
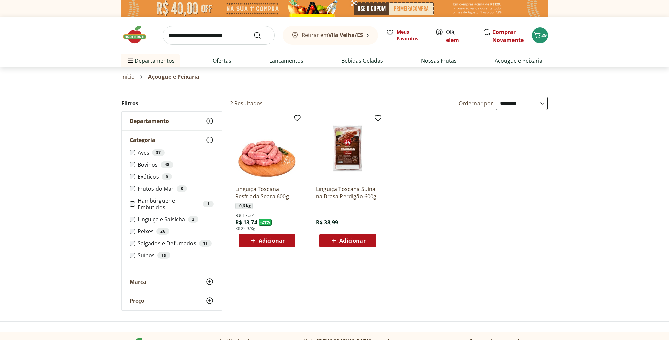
click at [269, 239] on span "Adicionar" at bounding box center [272, 240] width 26 height 5
